Goal: Task Accomplishment & Management: Use online tool/utility

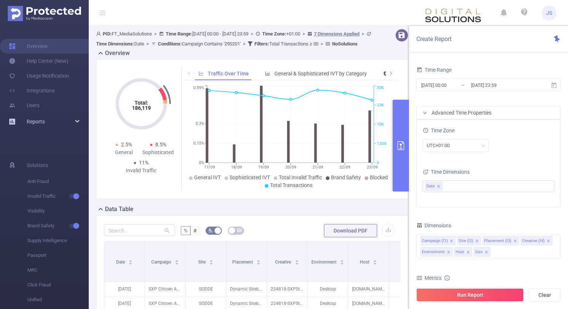
click at [29, 119] on link "Reports" at bounding box center [36, 121] width 18 height 15
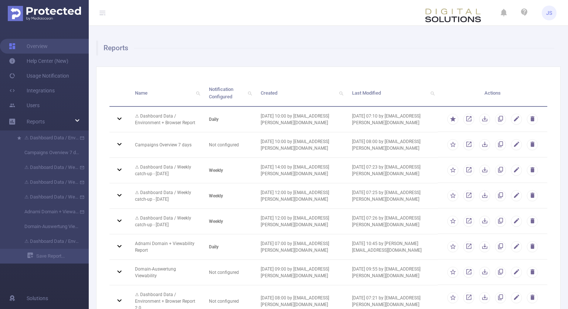
click at [444, 78] on div "Name Notification Configured Created Last Modified Actions ⚠ Dashboard Data / E…" at bounding box center [328, 199] width 465 height 264
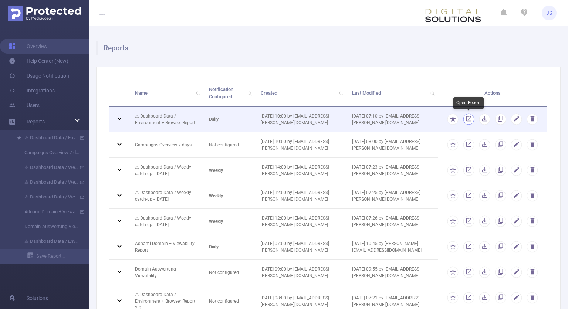
click at [469, 120] on link "button" at bounding box center [468, 120] width 7 height 5
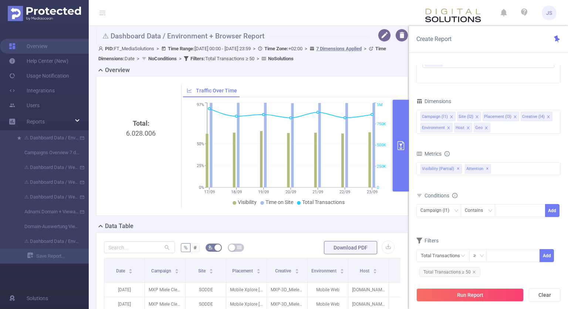
click at [483, 187] on div "Metrics Score Score Score 1 Second 2 Seconds 5 Seconds 10 Seconds 15 Seconds 20…" at bounding box center [488, 169] width 144 height 41
click at [390, 247] on button "button" at bounding box center [388, 247] width 13 height 13
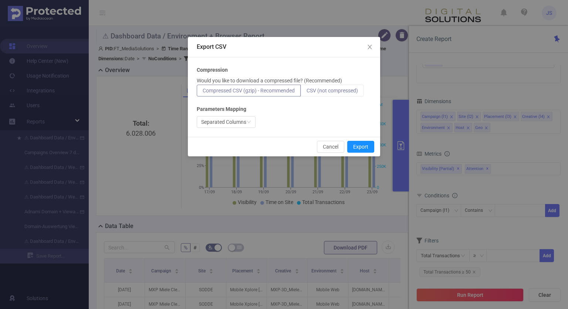
click at [325, 95] on label "CSV (not compressed)" at bounding box center [332, 91] width 63 height 12
click at [307, 92] on input "CSV (not compressed)" at bounding box center [307, 92] width 0 height 0
click at [365, 146] on button "Export" at bounding box center [360, 147] width 27 height 12
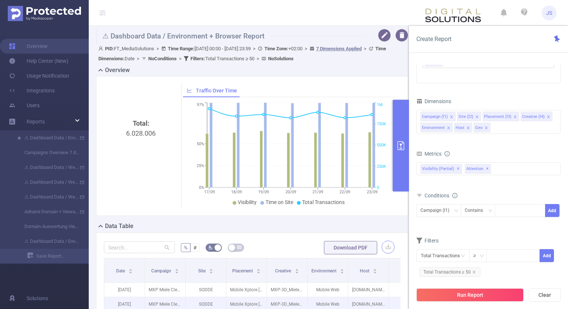
scroll to position [112, 0]
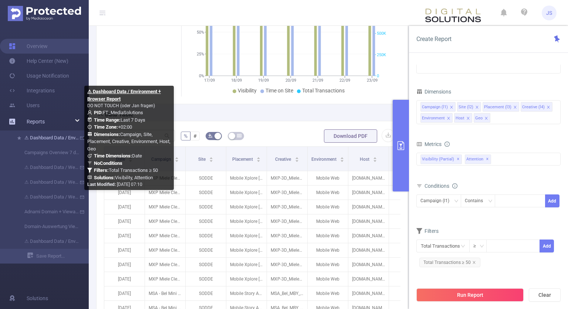
click at [54, 137] on link "⚠ Dashboard Data / Environment + Browser Report" at bounding box center [47, 138] width 65 height 15
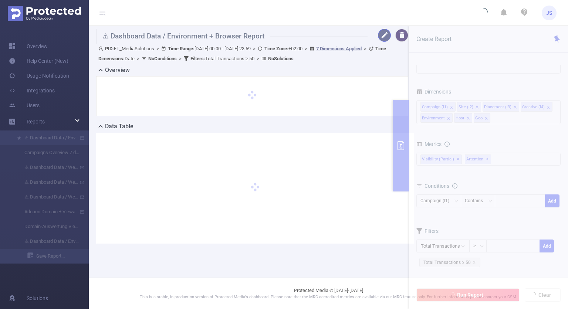
click at [380, 37] on button "button" at bounding box center [384, 35] width 13 height 13
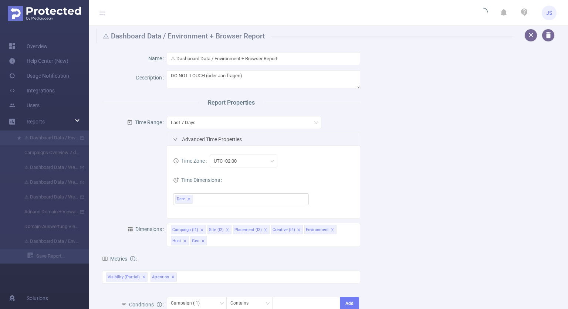
scroll to position [75, 0]
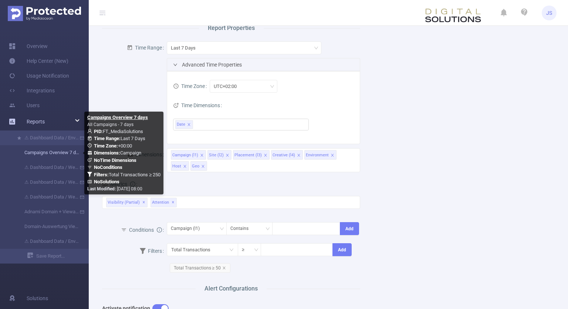
click at [50, 154] on link "Campaigns Overview 7 days" at bounding box center [47, 152] width 65 height 15
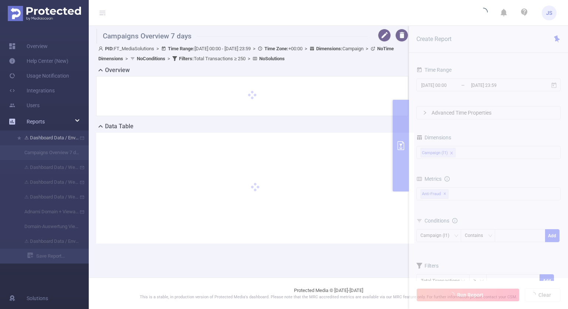
click at [50, 139] on li "⚠ Dashboard Data / Environment + Browser Report" at bounding box center [44, 138] width 89 height 15
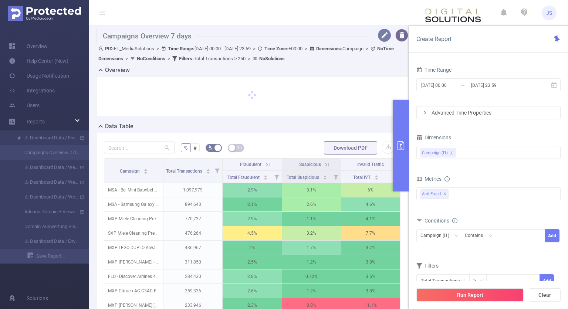
click at [387, 29] on button "button" at bounding box center [384, 35] width 13 height 13
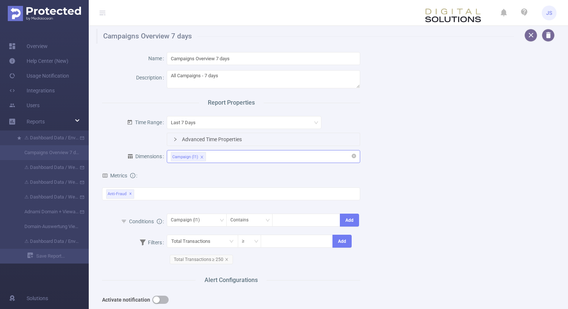
scroll to position [72, 0]
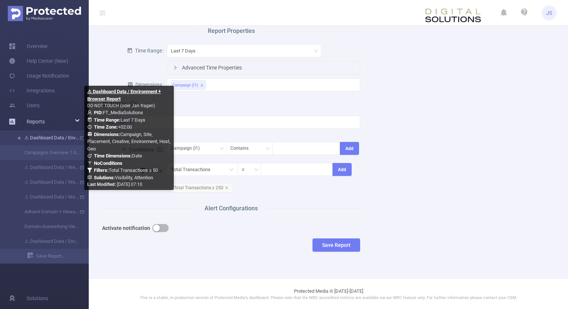
click at [53, 138] on link "⚠ Dashboard Data / Environment + Browser Report" at bounding box center [47, 138] width 65 height 15
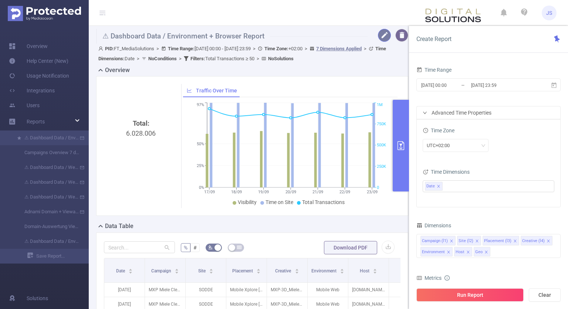
click at [388, 36] on button "button" at bounding box center [384, 35] width 13 height 13
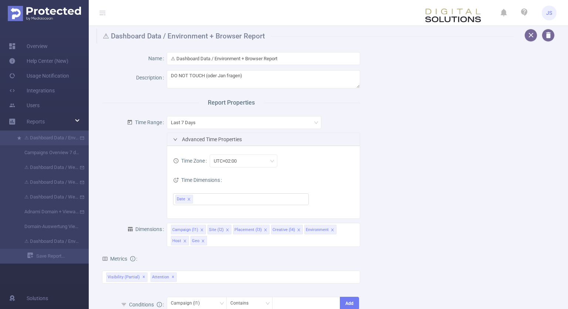
scroll to position [112, 0]
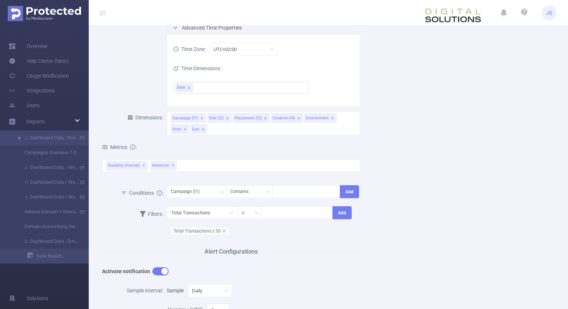
click at [260, 239] on div "Total Transactions ≥ Add Total Transactions ≥ 50" at bounding box center [264, 223] width 194 height 37
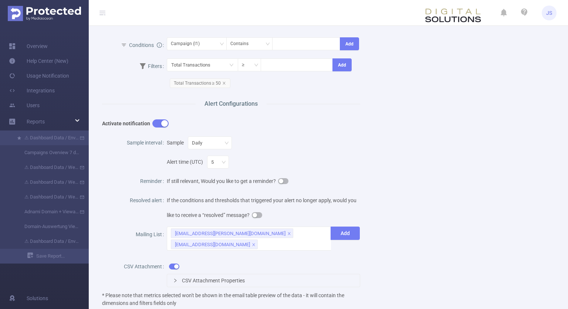
scroll to position [261, 0]
click at [226, 259] on div "CSV Attachment Properties" at bounding box center [264, 273] width 194 height 30
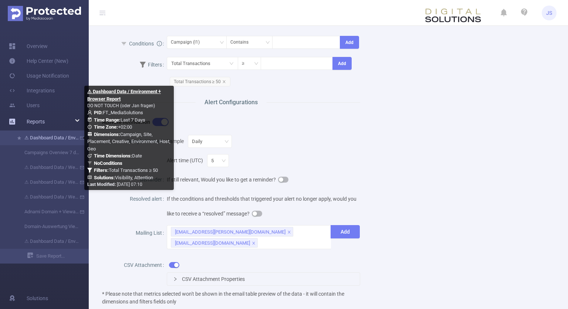
click at [55, 139] on link "⚠ Dashboard Data / Environment + Browser Report" at bounding box center [47, 138] width 65 height 15
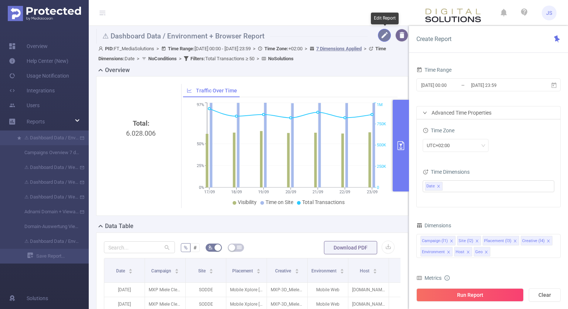
click at [386, 34] on button "button" at bounding box center [384, 35] width 13 height 13
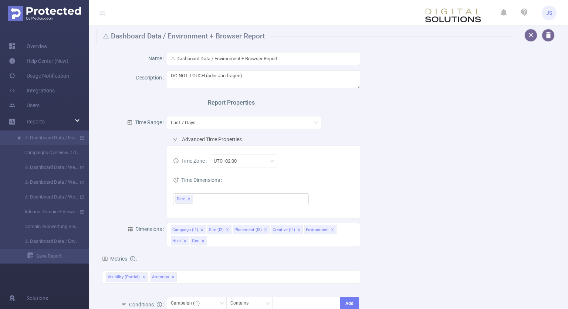
scroll to position [112, 0]
